Goal: Task Accomplishment & Management: Manage account settings

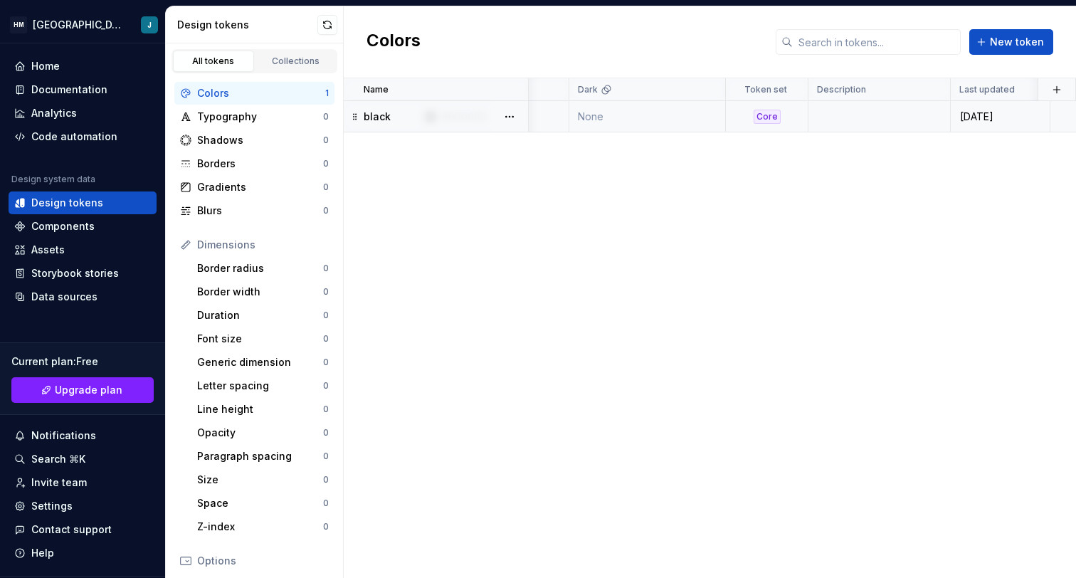
scroll to position [0, 115]
click at [443, 108] on td "black" at bounding box center [436, 116] width 185 height 31
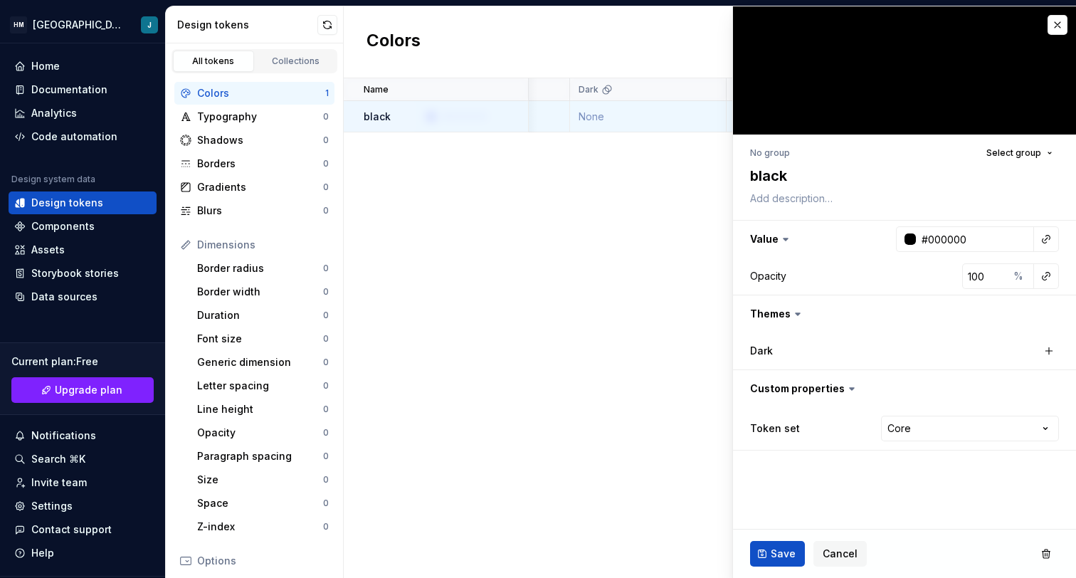
click at [453, 194] on div "Name Value Dark Token set Description Last updated black #000000 None Core [DAT…" at bounding box center [710, 328] width 732 height 500
type textarea "*"
click at [458, 192] on div "Name Value Dark Token set Description Last updated black #000000 None Core [DAT…" at bounding box center [710, 328] width 732 height 500
click at [838, 556] on span "Cancel" at bounding box center [840, 554] width 35 height 14
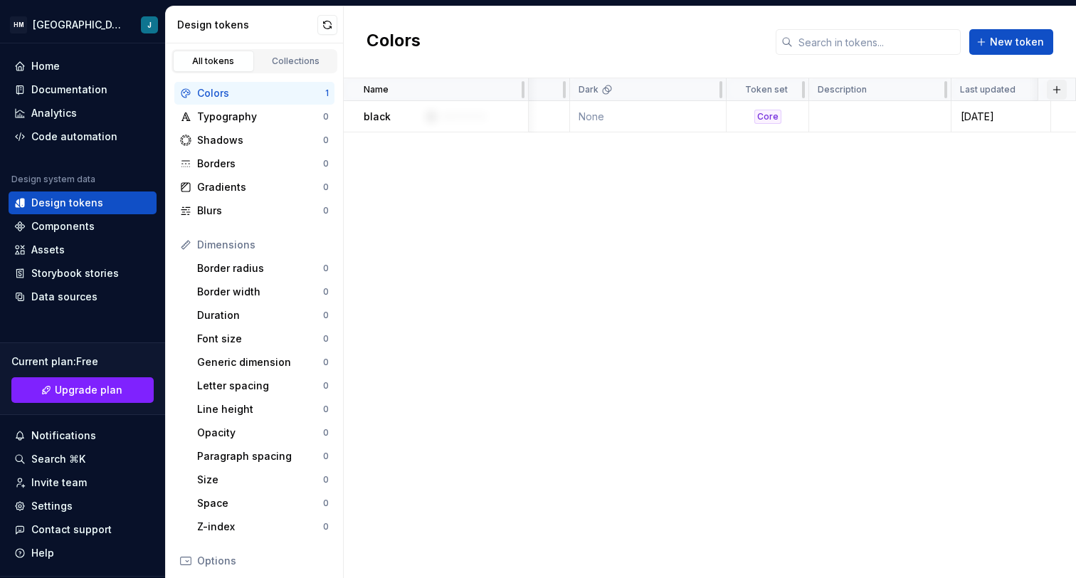
click at [1062, 86] on button "button" at bounding box center [1057, 90] width 20 height 20
click at [779, 184] on div "Name Value Dark Token set Description Last updated black #000000 None Core [DAT…" at bounding box center [710, 328] width 732 height 500
click at [158, 44] on button "Collapse sidebar" at bounding box center [155, 43] width 20 height 20
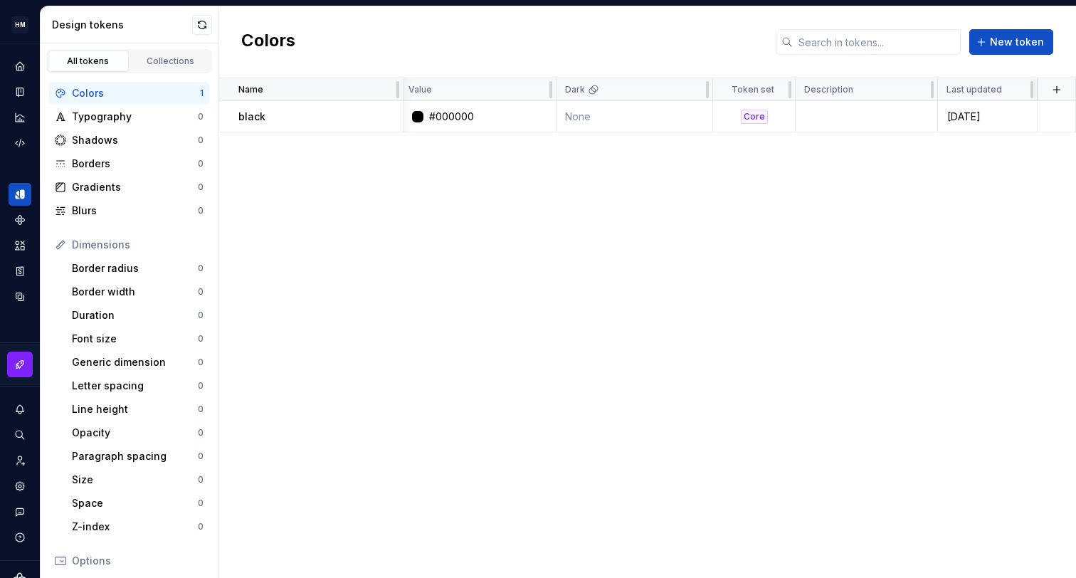
scroll to position [0, 3]
click at [851, 48] on input "text" at bounding box center [877, 42] width 168 height 26
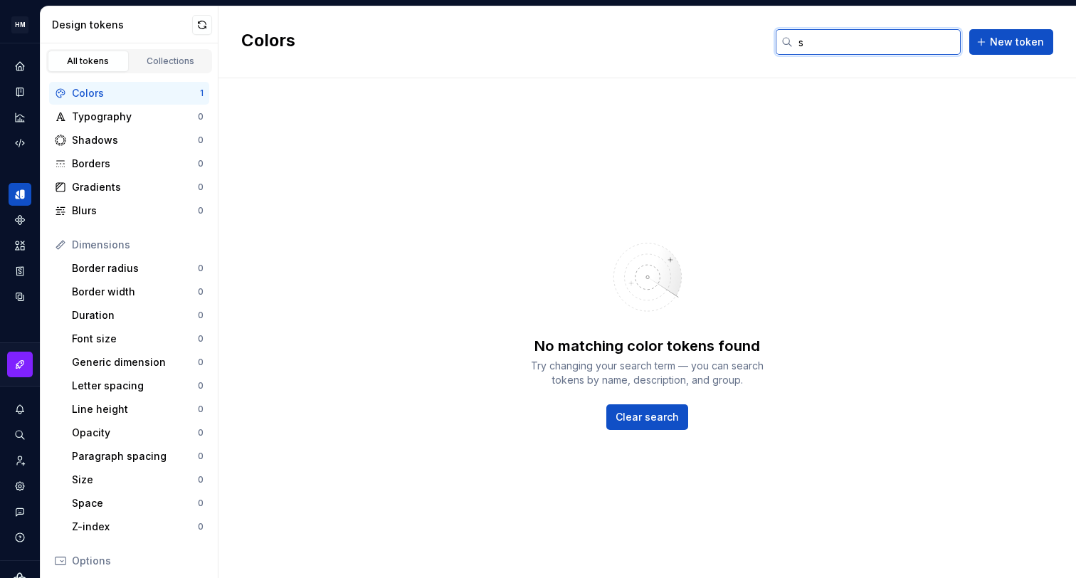
type input "se"
click at [851, 48] on input "se" at bounding box center [877, 42] width 168 height 26
